Goal: Information Seeking & Learning: Learn about a topic

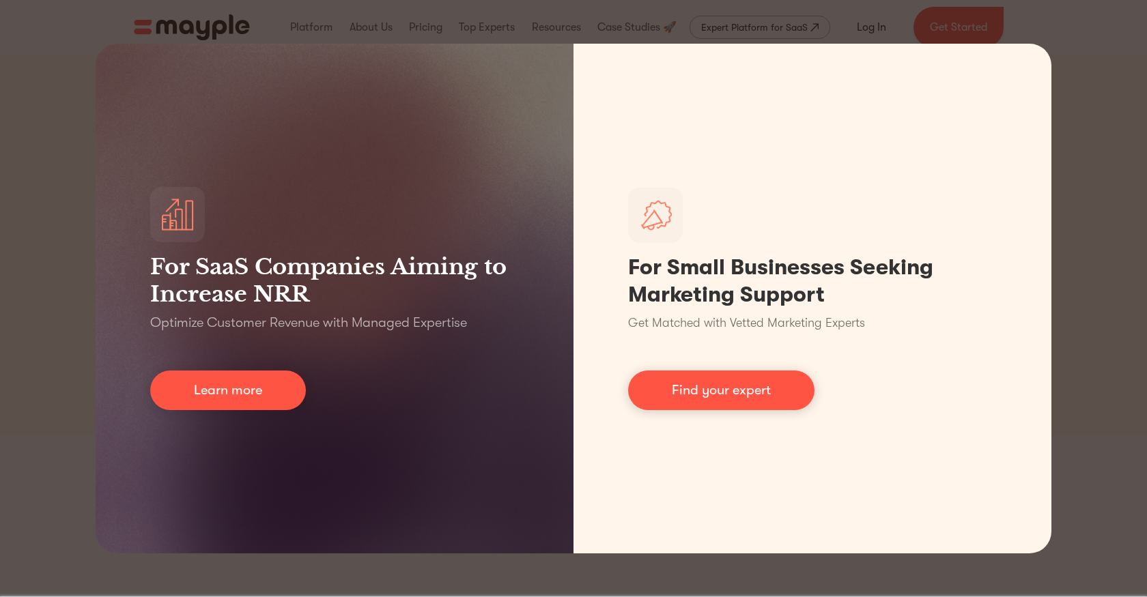
click at [1097, 153] on div "For SaaS Companies Aiming to Increase NRR Optimize Customer Revenue with Manage…" at bounding box center [573, 298] width 1147 height 597
click at [16, 178] on div "For SaaS Companies Aiming to Increase NRR Optimize Customer Revenue with Manage…" at bounding box center [573, 298] width 1147 height 597
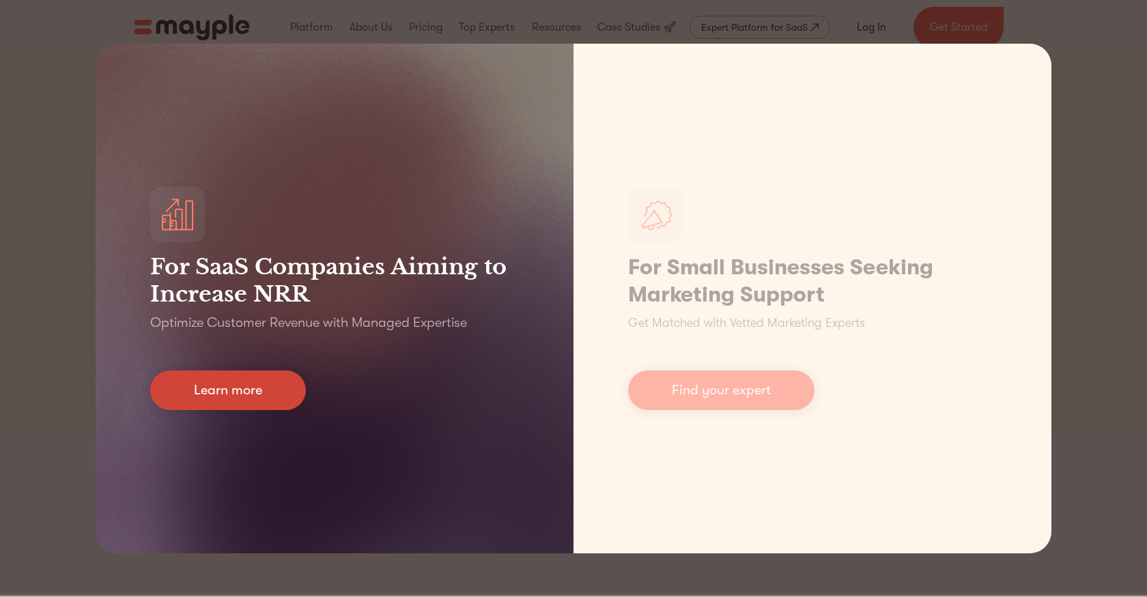
click at [242, 379] on link "Learn more" at bounding box center [228, 391] width 156 height 40
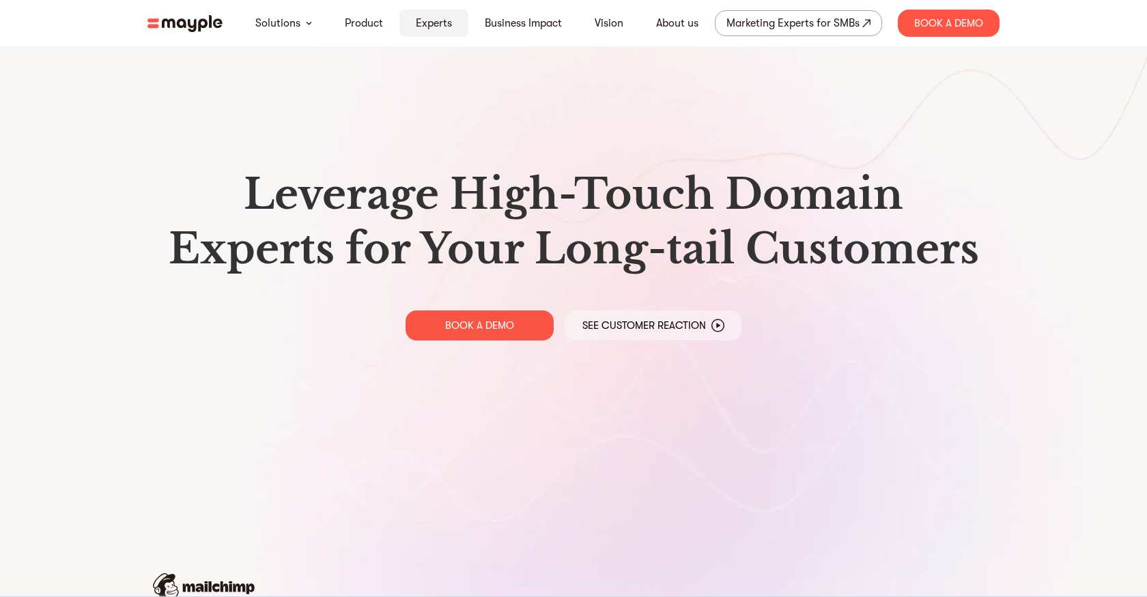
click at [426, 25] on link "Experts" at bounding box center [434, 23] width 36 height 16
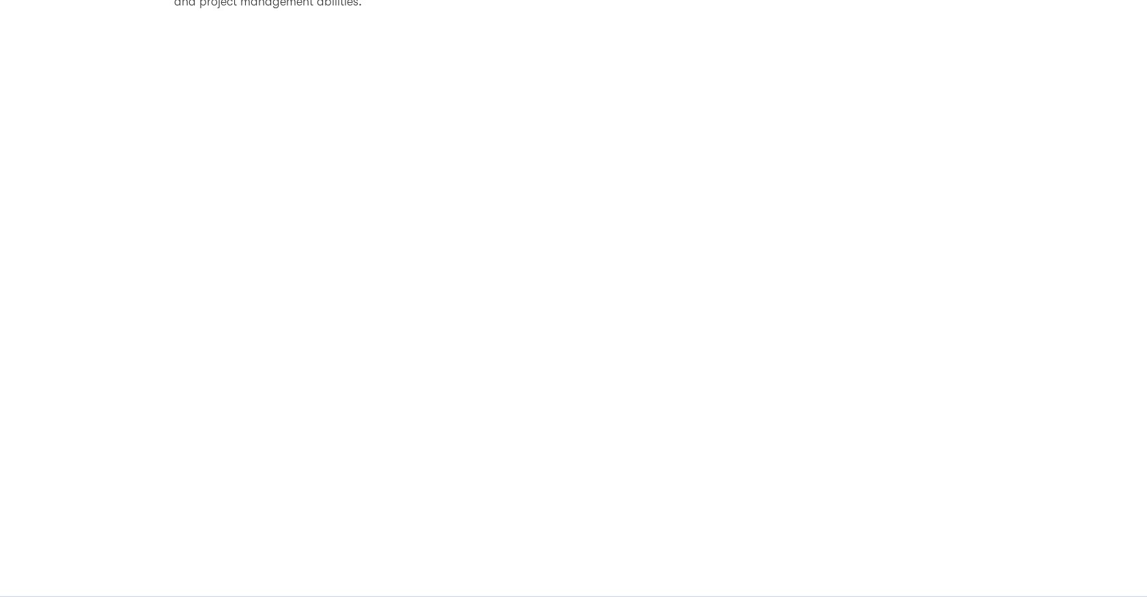
scroll to position [942, 0]
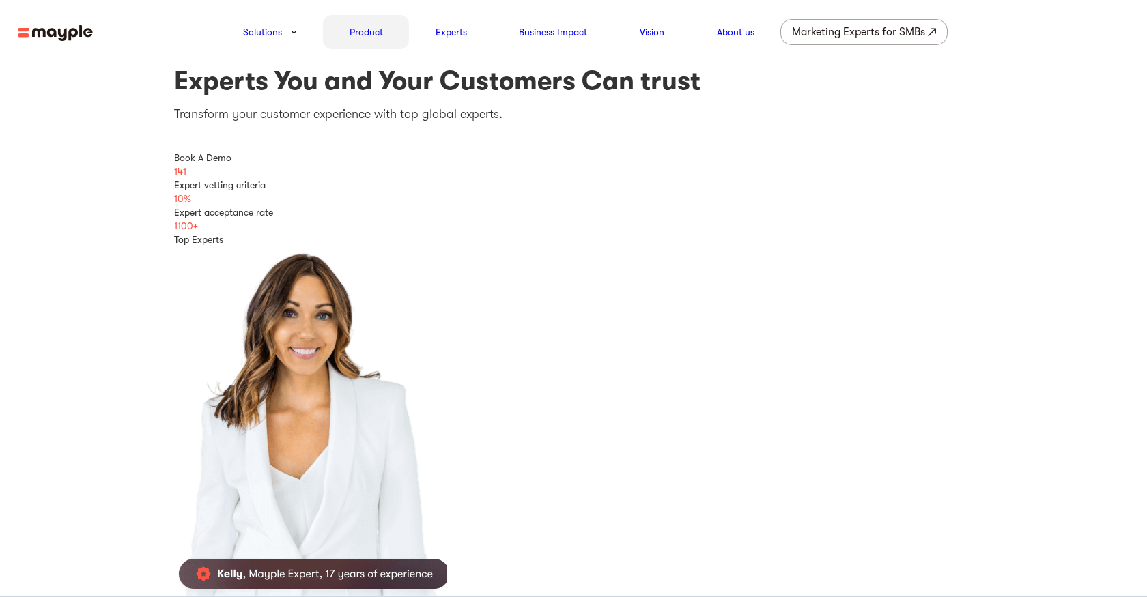
click at [367, 28] on link "Product" at bounding box center [366, 32] width 33 height 16
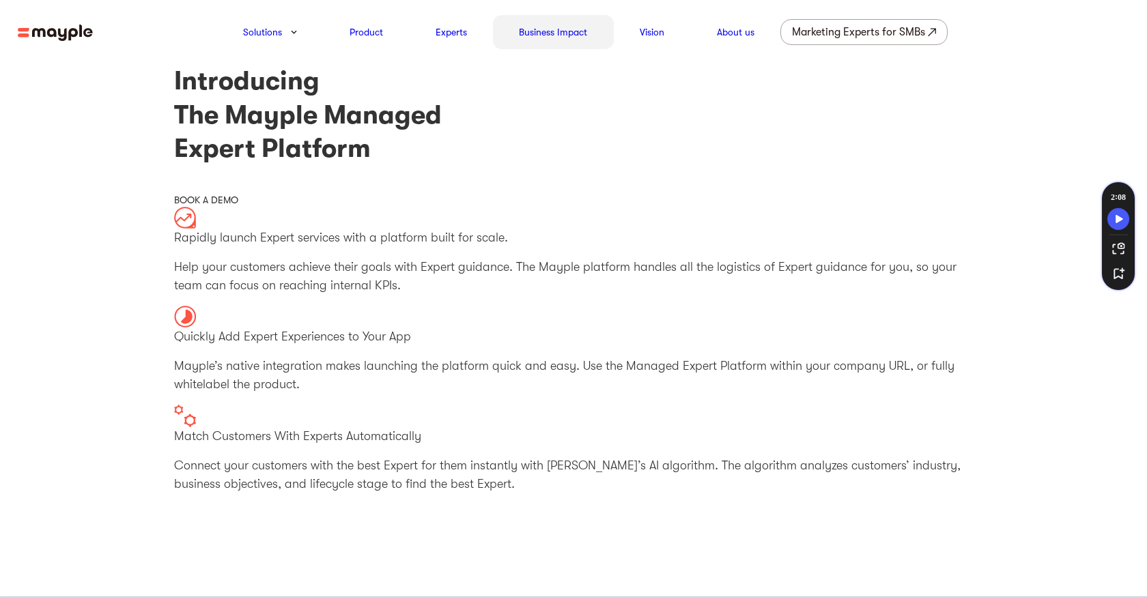
click at [528, 21] on div "Business Impact" at bounding box center [553, 32] width 121 height 34
click at [643, 31] on link "Vision" at bounding box center [652, 32] width 25 height 16
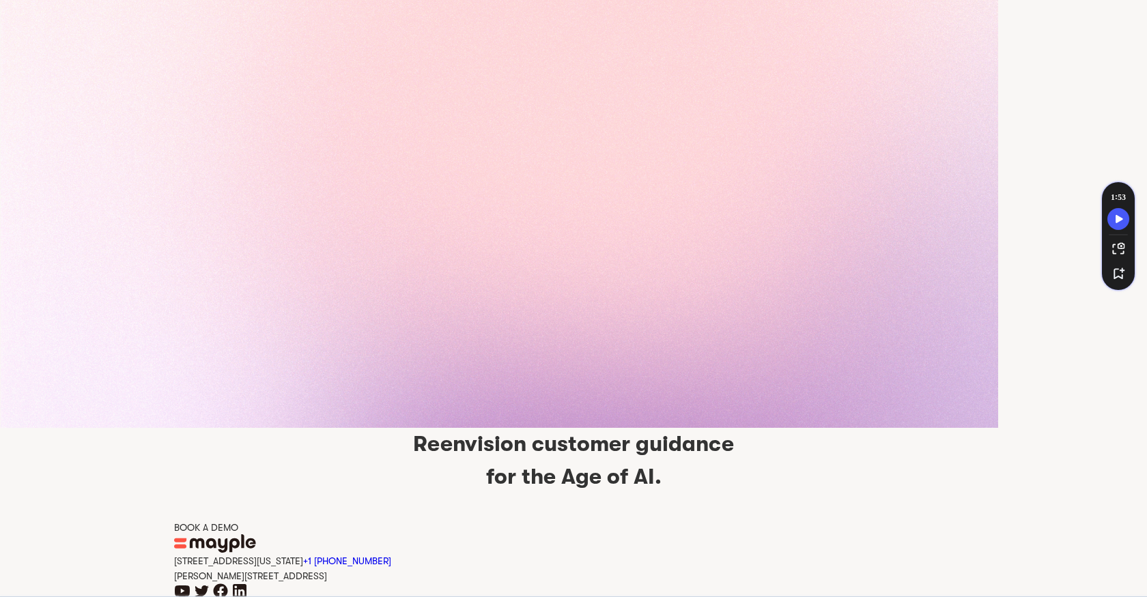
scroll to position [3082, 0]
